Goal: Information Seeking & Learning: Learn about a topic

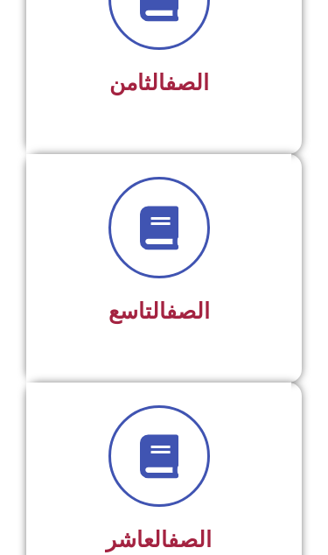
scroll to position [2022, 0]
click at [242, 285] on div "الصف التاسع" at bounding box center [159, 255] width 220 height 157
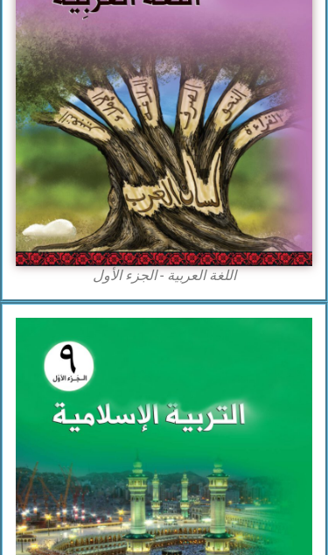
scroll to position [410, 0]
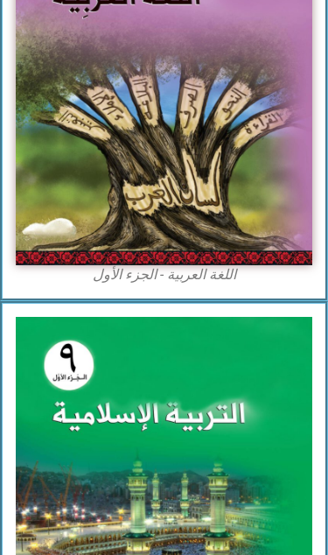
click at [267, 157] on img at bounding box center [164, 82] width 297 height 367
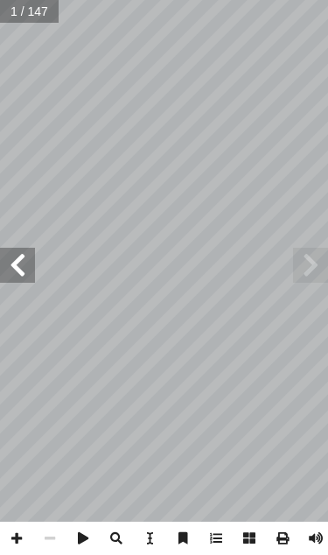
click at [5, 279] on span at bounding box center [17, 265] width 35 height 35
click at [17, 264] on span at bounding box center [17, 265] width 35 height 35
click at [21, 269] on span at bounding box center [17, 265] width 35 height 35
click at [23, 255] on span at bounding box center [17, 265] width 35 height 35
click at [24, 260] on span at bounding box center [17, 265] width 35 height 35
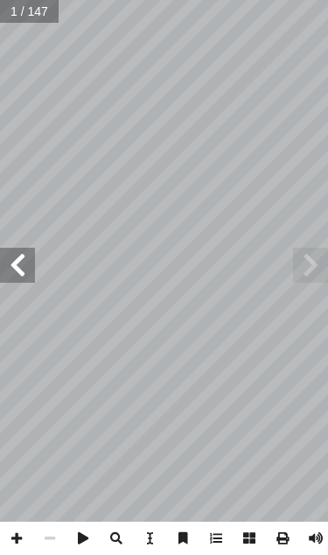
click at [22, 259] on span at bounding box center [17, 265] width 35 height 35
click at [21, 255] on span at bounding box center [17, 265] width 35 height 35
click at [22, 263] on span at bounding box center [17, 265] width 35 height 35
click at [32, 254] on span at bounding box center [17, 265] width 35 height 35
click at [304, 255] on span at bounding box center [310, 265] width 35 height 35
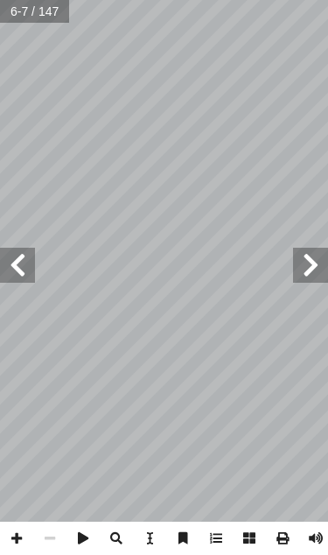
click at [313, 251] on span at bounding box center [310, 265] width 35 height 35
click at [24, 254] on span at bounding box center [17, 265] width 35 height 35
click at [24, 262] on span at bounding box center [17, 265] width 35 height 35
click at [23, 272] on span at bounding box center [17, 265] width 35 height 35
click at [27, 270] on span at bounding box center [17, 265] width 35 height 35
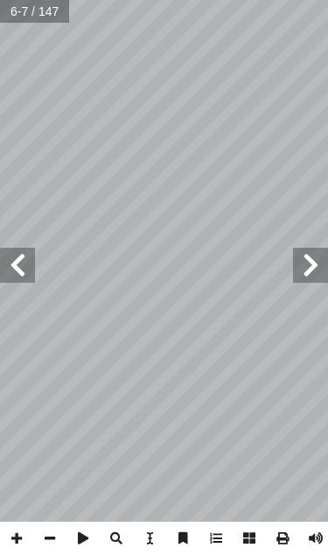
click at [26, 265] on span at bounding box center [17, 265] width 35 height 35
click at [26, 264] on span at bounding box center [17, 265] width 35 height 35
click at [24, 263] on span at bounding box center [17, 265] width 35 height 35
click at [27, 275] on span at bounding box center [17, 265] width 35 height 35
click at [30, 262] on span at bounding box center [17, 265] width 35 height 35
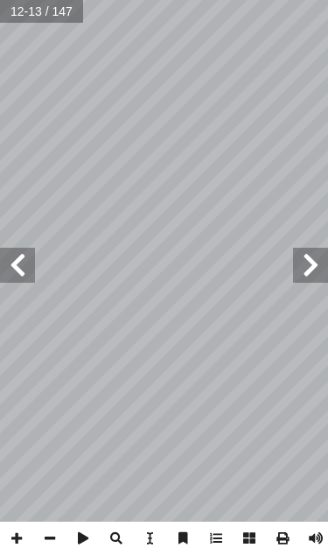
click at [31, 255] on span at bounding box center [17, 265] width 35 height 35
click at [28, 255] on span at bounding box center [17, 265] width 35 height 35
click at [33, 254] on span at bounding box center [17, 265] width 35 height 35
click at [24, 255] on span at bounding box center [17, 265] width 35 height 35
click at [24, 257] on span at bounding box center [17, 265] width 35 height 35
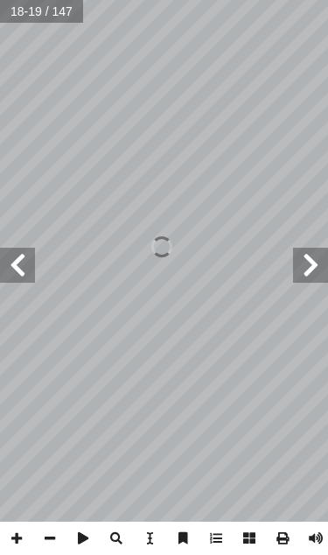
click at [321, 272] on span at bounding box center [310, 265] width 35 height 35
click at [17, 261] on span at bounding box center [17, 265] width 35 height 35
click at [21, 265] on span at bounding box center [17, 265] width 35 height 35
click at [22, 264] on span at bounding box center [17, 265] width 35 height 35
click at [24, 255] on span at bounding box center [17, 265] width 35 height 35
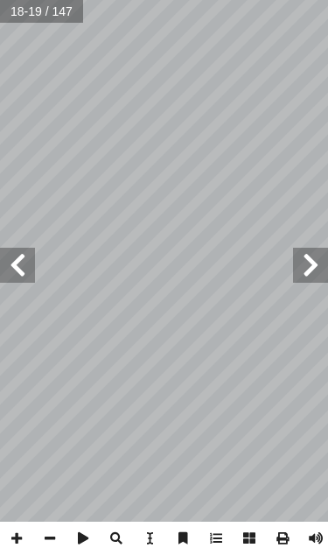
click at [26, 266] on span at bounding box center [17, 265] width 35 height 35
click at [297, 268] on span at bounding box center [310, 265] width 35 height 35
click at [301, 262] on span at bounding box center [310, 265] width 35 height 35
click at [302, 258] on span at bounding box center [310, 265] width 35 height 35
click at [300, 264] on span at bounding box center [310, 265] width 35 height 35
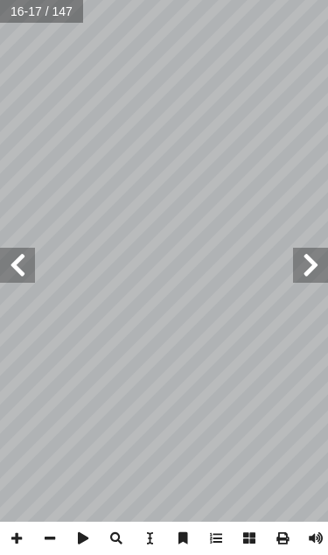
click at [311, 263] on span at bounding box center [310, 265] width 35 height 35
click at [302, 260] on span at bounding box center [310, 265] width 35 height 35
click at [313, 257] on span at bounding box center [310, 265] width 35 height 35
click at [24, 259] on span at bounding box center [17, 265] width 35 height 35
